Goal: Find specific page/section: Find specific page/section

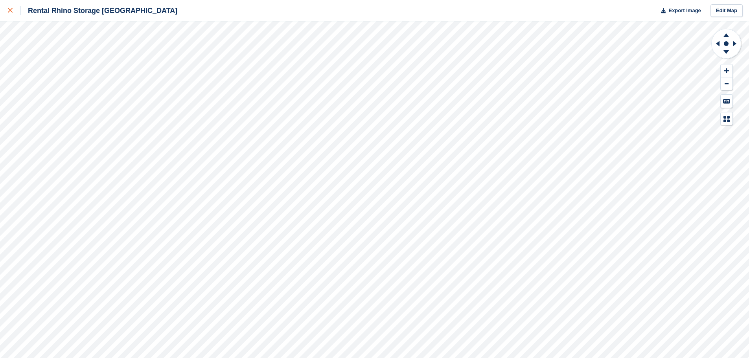
click at [9, 9] on icon at bounding box center [10, 10] width 5 height 5
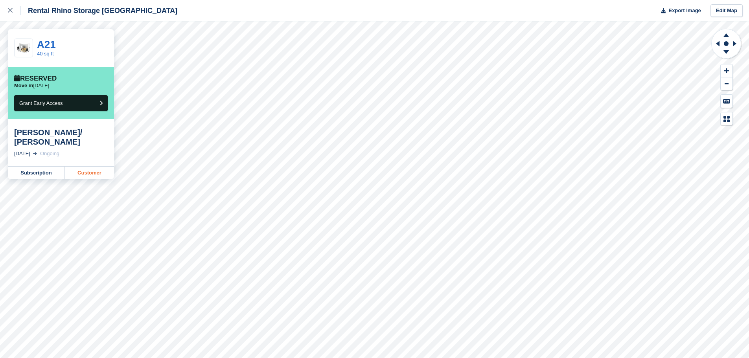
click at [74, 167] on link "Customer" at bounding box center [89, 173] width 49 height 13
